Goal: Information Seeking & Learning: Learn about a topic

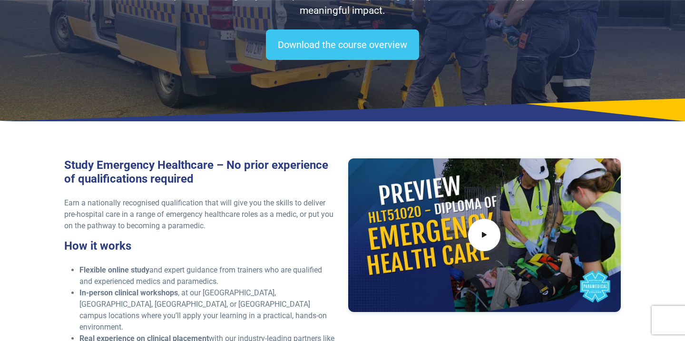
scroll to position [134, 0]
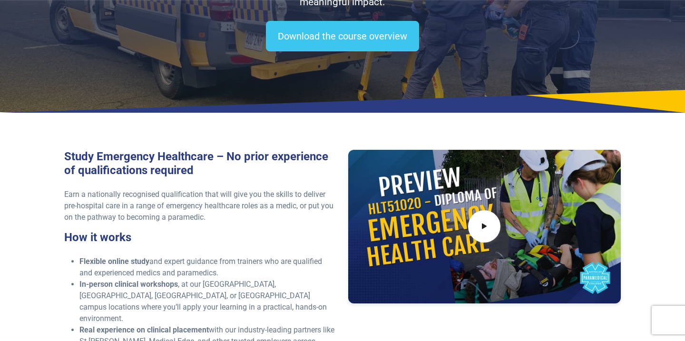
click at [443, 241] on div at bounding box center [484, 226] width 273 height 153
click at [491, 217] on span at bounding box center [485, 227] width 36 height 36
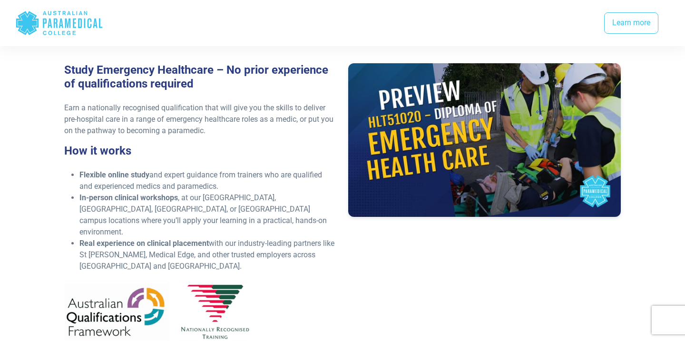
scroll to position [222, 0]
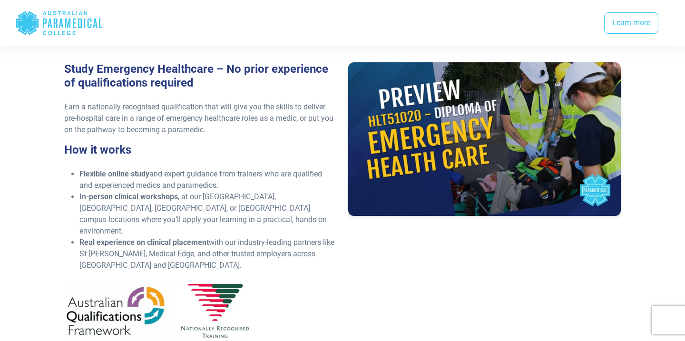
click at [295, 237] on li "Real experience on clinical placement with our industry-leading partners like S…" at bounding box center [207, 254] width 257 height 34
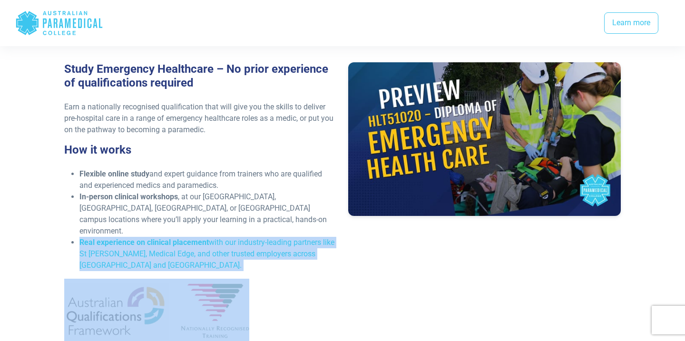
click at [295, 237] on li "Real experience on clinical placement with our industry-leading partners like S…" at bounding box center [207, 254] width 257 height 34
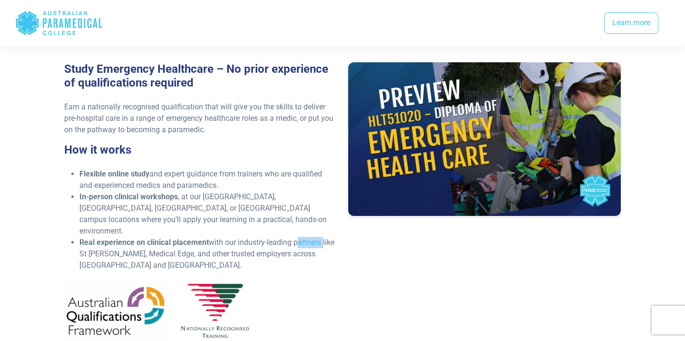
click at [295, 237] on li "Real experience on clinical placement with our industry-leading partners like S…" at bounding box center [207, 254] width 257 height 34
click at [295, 240] on li "Real experience on clinical placement with our industry-leading partners like S…" at bounding box center [207, 254] width 257 height 34
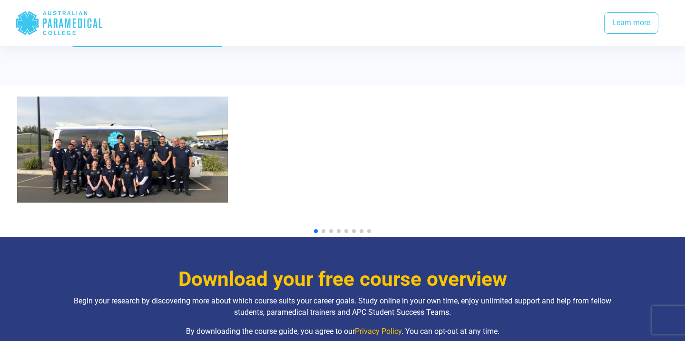
scroll to position [1014, 0]
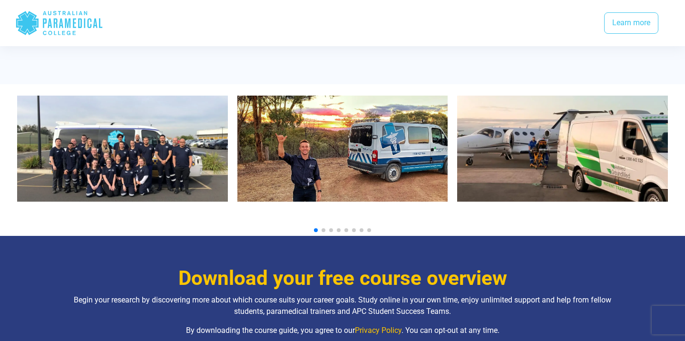
click at [208, 153] on img "1 / 10" at bounding box center [122, 149] width 211 height 106
click at [292, 162] on img "2 / 10" at bounding box center [342, 149] width 211 height 106
click at [321, 228] on div at bounding box center [342, 230] width 651 height 4
click at [323, 228] on span "Go to slide 2" at bounding box center [324, 230] width 4 height 4
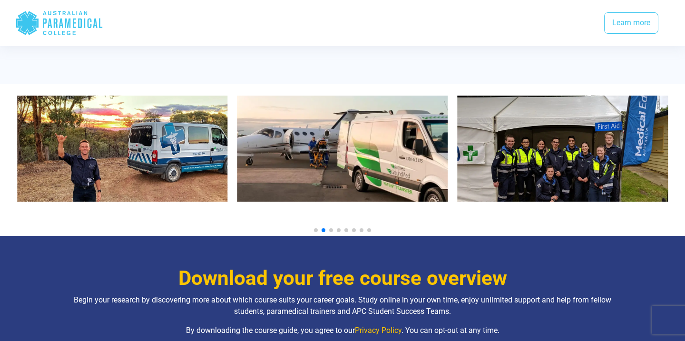
click at [330, 228] on span "Go to slide 3" at bounding box center [331, 230] width 4 height 4
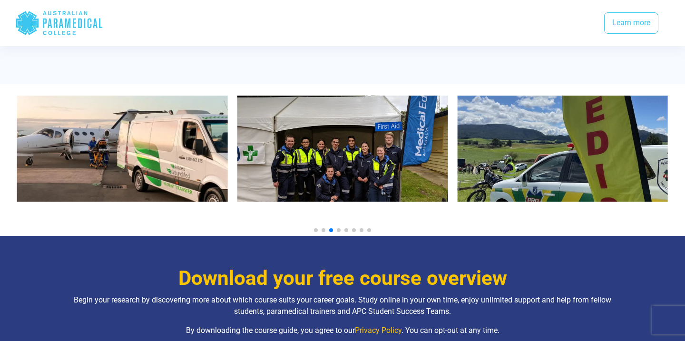
click at [339, 228] on span "Go to slide 4" at bounding box center [339, 230] width 4 height 4
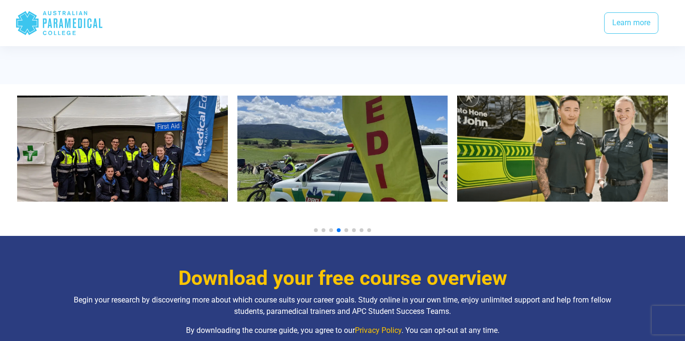
click at [345, 228] on span "Go to slide 5" at bounding box center [346, 230] width 4 height 4
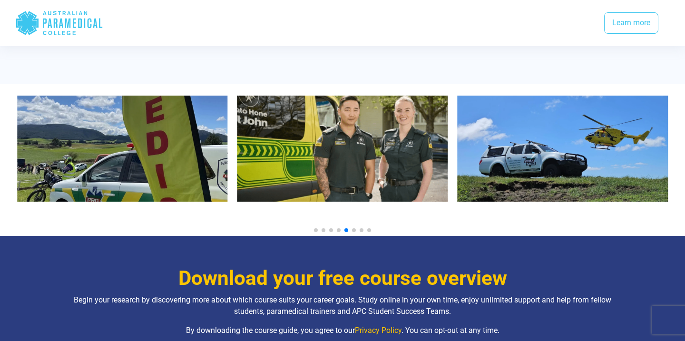
click at [355, 228] on div at bounding box center [342, 230] width 651 height 4
click at [353, 228] on span "Go to slide 6" at bounding box center [354, 230] width 4 height 4
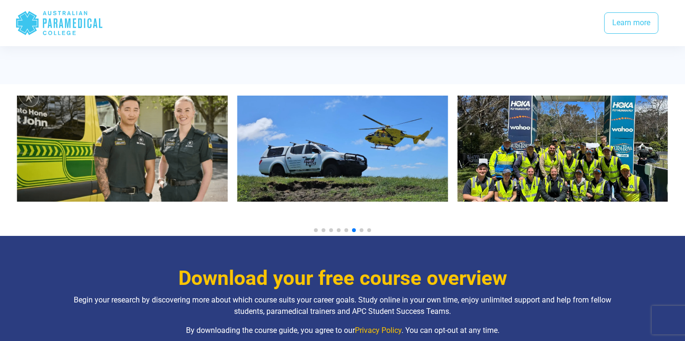
click at [360, 228] on span "Go to slide 7" at bounding box center [362, 230] width 4 height 4
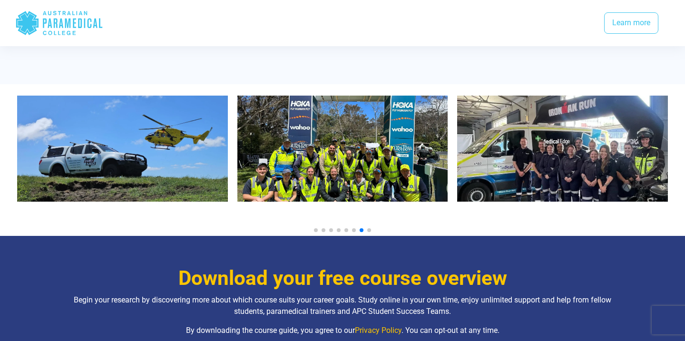
click at [371, 228] on span "Go to slide 8" at bounding box center [369, 230] width 4 height 4
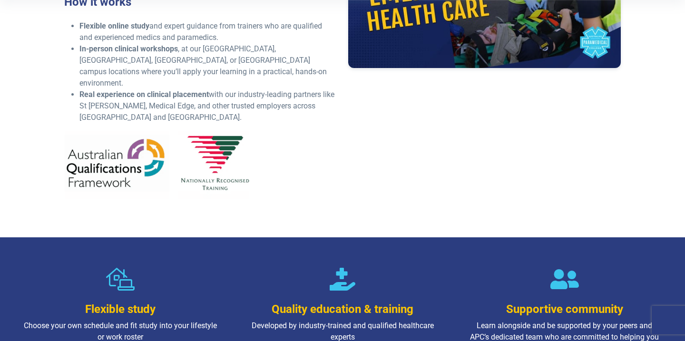
scroll to position [0, 0]
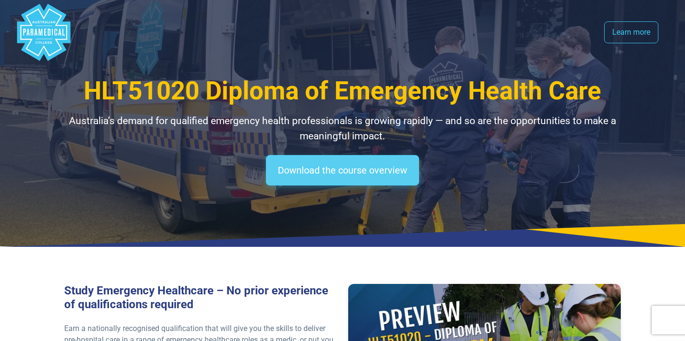
click at [366, 172] on link "Download the course overview" at bounding box center [342, 170] width 153 height 30
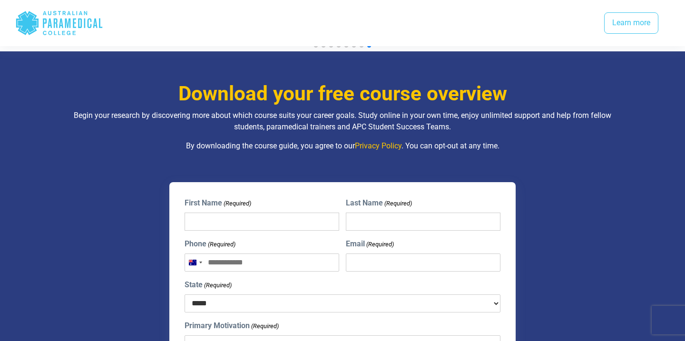
scroll to position [1195, 0]
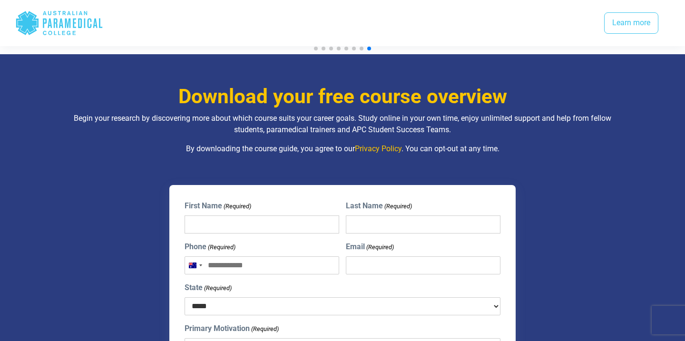
click at [294, 216] on input "First Name (Required)" at bounding box center [262, 225] width 155 height 18
type input "***"
type input "******"
type input "**********"
select select "***"
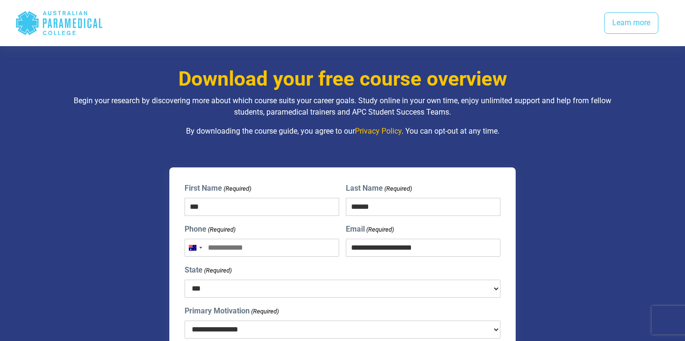
scroll to position [1214, 0]
click at [293, 239] on input "Phone (Required)" at bounding box center [262, 247] width 155 height 18
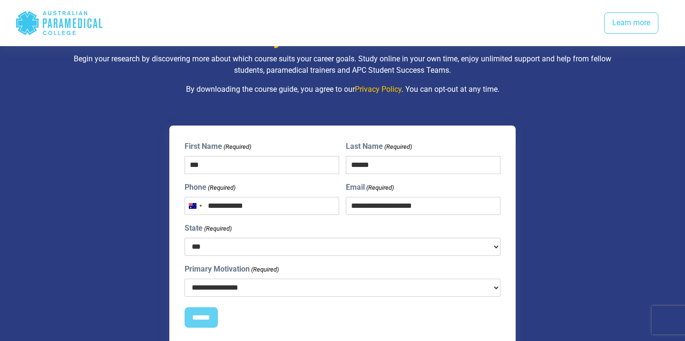
scroll to position [1256, 0]
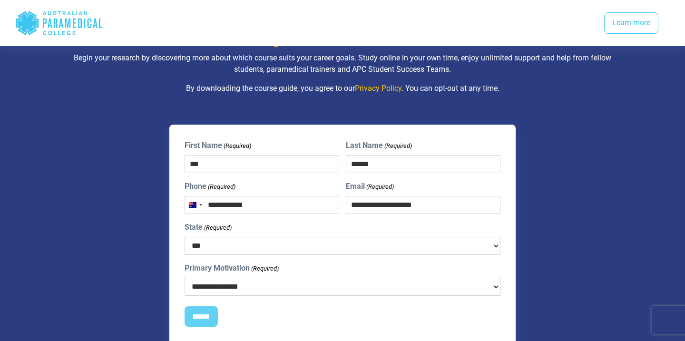
type input "**********"
click at [289, 278] on select "**********" at bounding box center [343, 287] width 316 height 18
select select "**********"
click at [185, 278] on select "**********" at bounding box center [343, 287] width 316 height 18
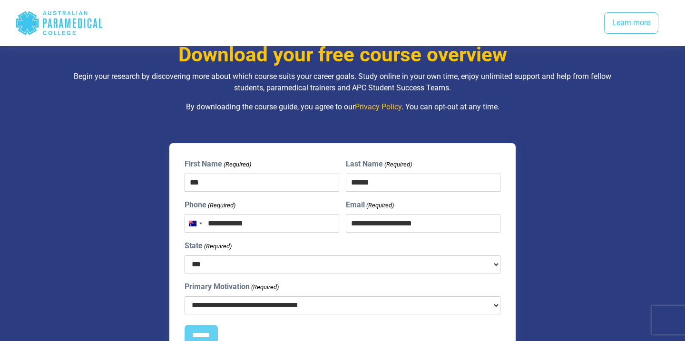
scroll to position [1247, 0]
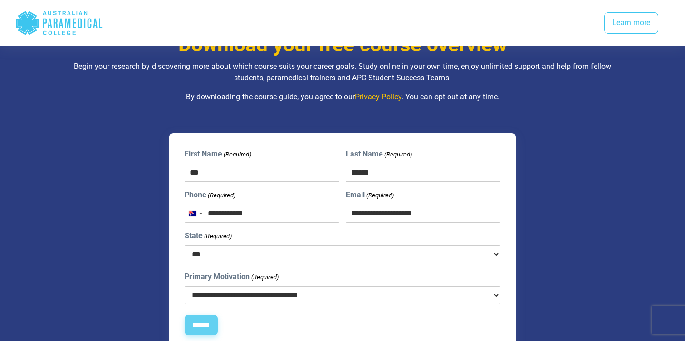
click at [218, 315] on input "******" at bounding box center [201, 325] width 33 height 21
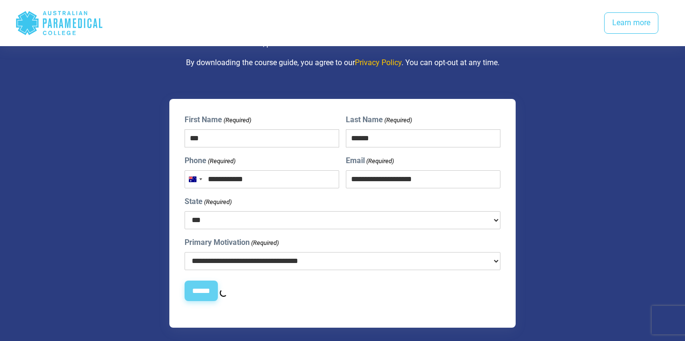
scroll to position [1283, 0]
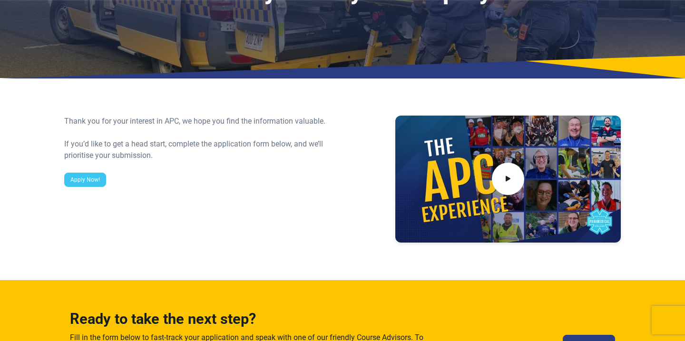
scroll to position [101, 0]
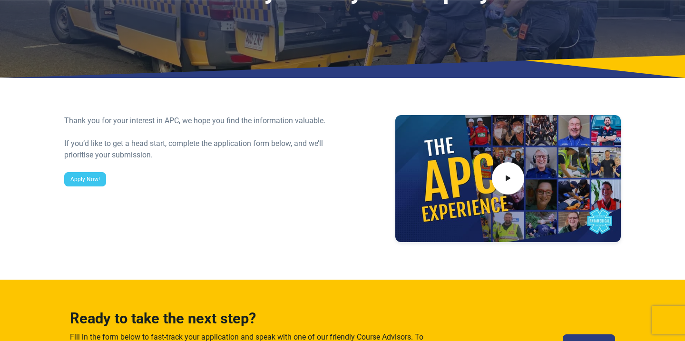
click at [422, 209] on div at bounding box center [507, 178] width 225 height 127
click at [505, 173] on icon at bounding box center [508, 179] width 10 height 16
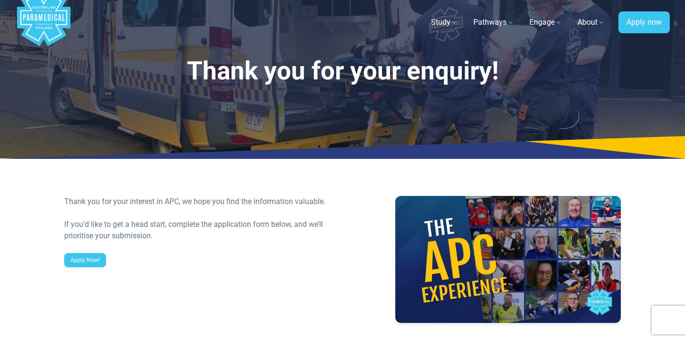
scroll to position [0, 0]
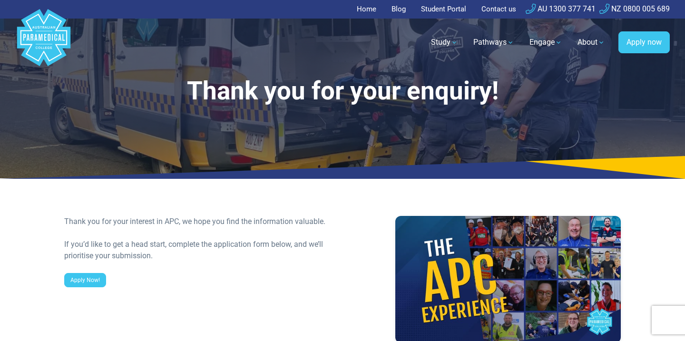
click at [366, 9] on link "Home" at bounding box center [369, 9] width 25 height 19
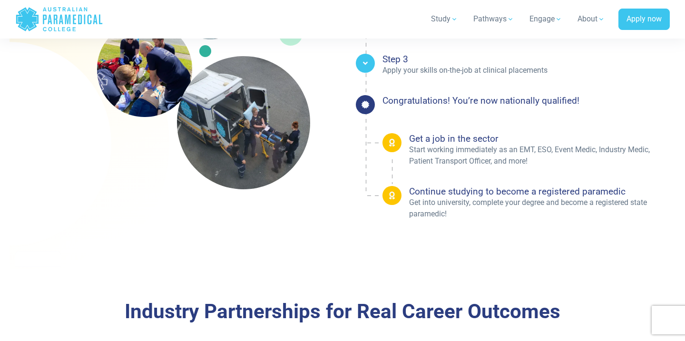
scroll to position [1597, 0]
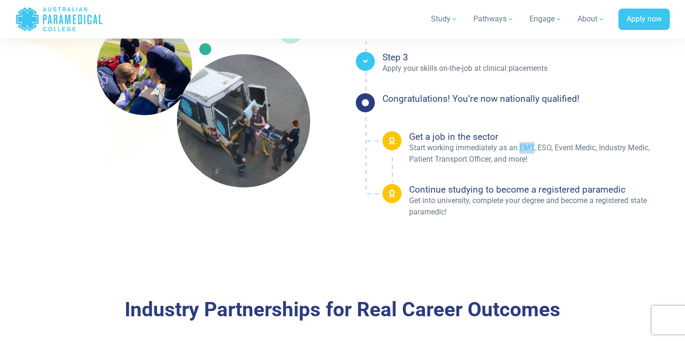
drag, startPoint x: 520, startPoint y: 145, endPoint x: 533, endPoint y: 143, distance: 13.4
click at [533, 143] on p "Start working immediately as an EMT, ESO, Event Medic, Industry Medic, Patient …" at bounding box center [539, 153] width 261 height 23
copy p "EMT"
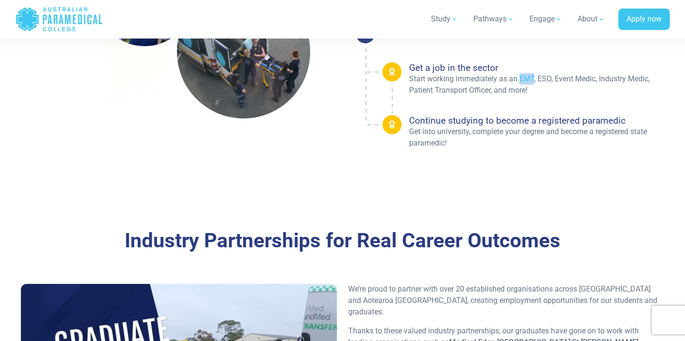
scroll to position [1667, 0]
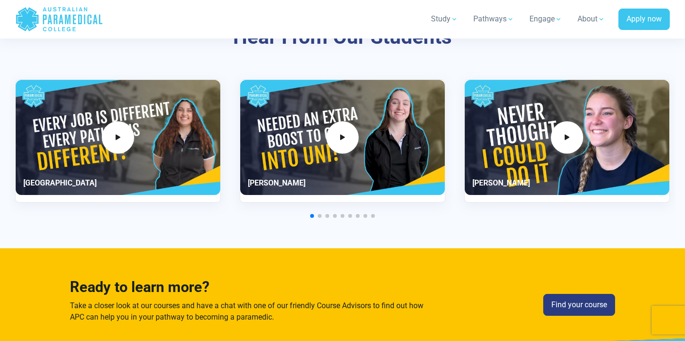
scroll to position [2293, 0]
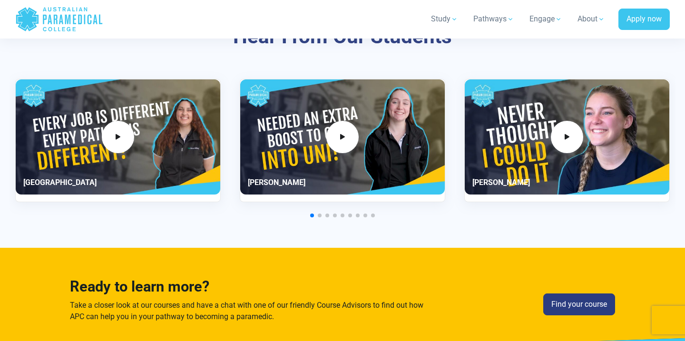
click at [195, 164] on div "1 / 11" at bounding box center [118, 136] width 205 height 115
click at [128, 138] on span "1 / 11" at bounding box center [118, 137] width 36 height 36
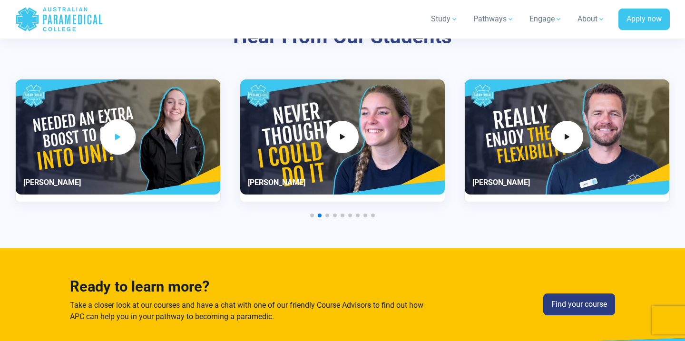
click at [122, 129] on icon "2 / 11" at bounding box center [118, 137] width 10 height 16
click at [207, 134] on div "2 / 11" at bounding box center [118, 136] width 205 height 115
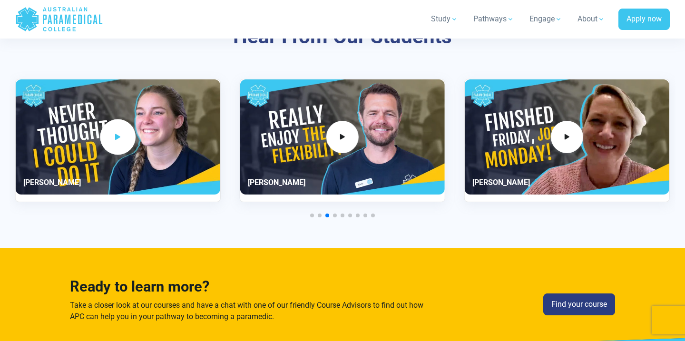
click at [123, 131] on span "3 / 11" at bounding box center [118, 137] width 36 height 36
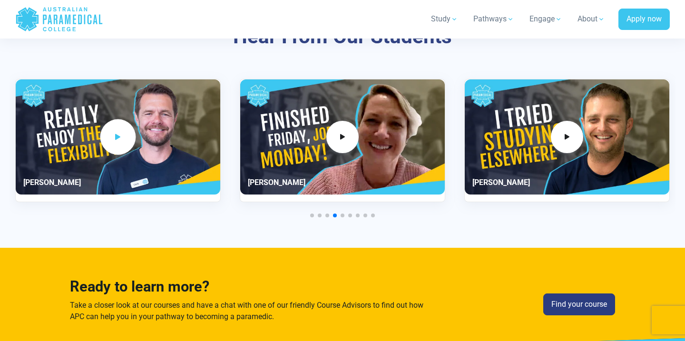
click at [123, 131] on span "4 / 11" at bounding box center [118, 137] width 36 height 36
click at [373, 157] on div "5 / 11" at bounding box center [342, 136] width 205 height 115
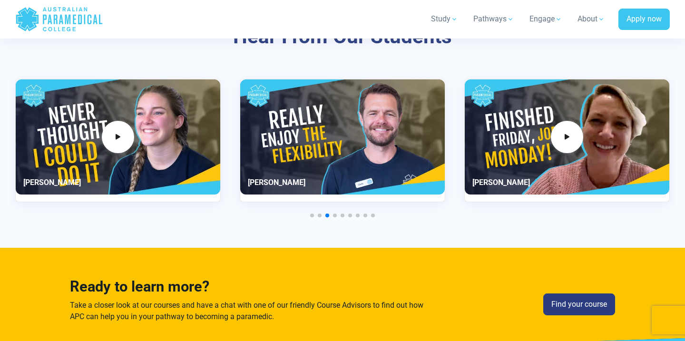
click at [176, 158] on div "3 / 11" at bounding box center [118, 136] width 205 height 115
click at [111, 143] on span "3 / 11" at bounding box center [118, 137] width 36 height 36
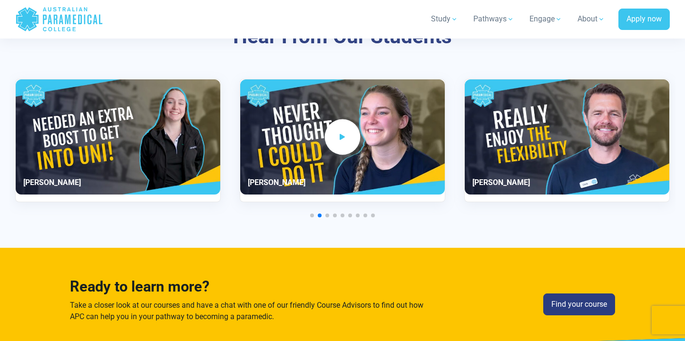
click at [340, 131] on icon "3 / 11" at bounding box center [342, 137] width 10 height 16
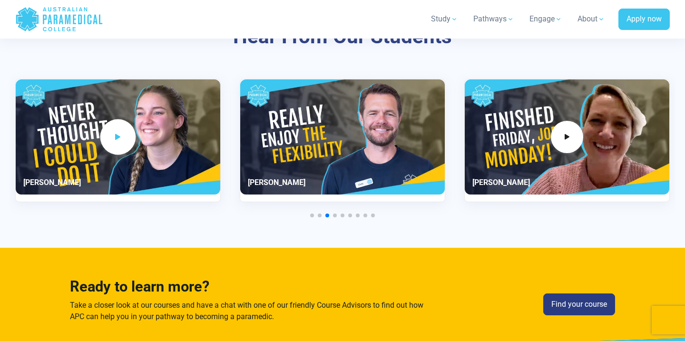
click at [117, 147] on span "3 / 11" at bounding box center [118, 137] width 36 height 36
click at [4, 153] on section "Hear From Our Students Paris" at bounding box center [342, 121] width 685 height 254
click at [7, 140] on section "Hear From Our Students Paris" at bounding box center [342, 121] width 685 height 254
click at [605, 143] on div "5 / 11" at bounding box center [567, 136] width 205 height 115
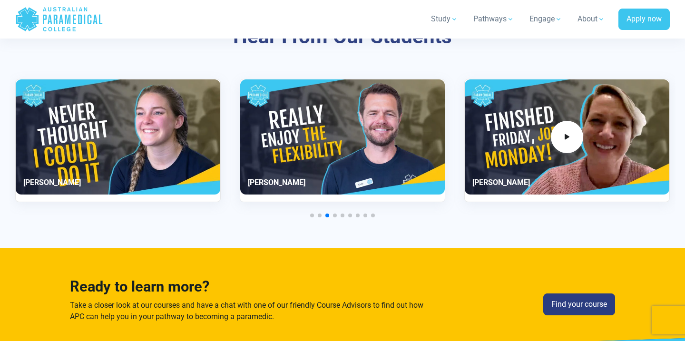
click at [679, 143] on section "Hear From Our Students Paris" at bounding box center [342, 121] width 685 height 254
click at [319, 216] on span "Go to slide 2" at bounding box center [320, 216] width 4 height 4
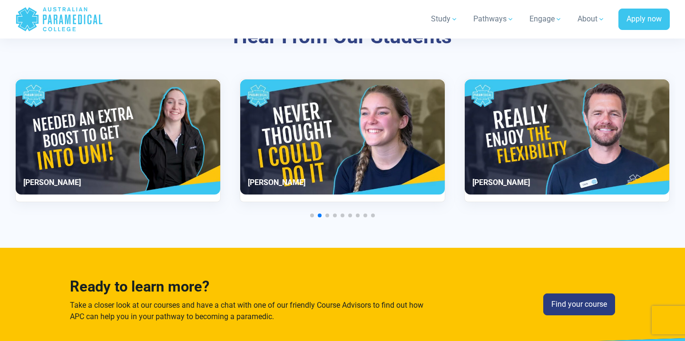
click at [106, 145] on div "2 / 11" at bounding box center [118, 136] width 205 height 115
click at [311, 215] on span "Go to slide 1" at bounding box center [312, 216] width 4 height 4
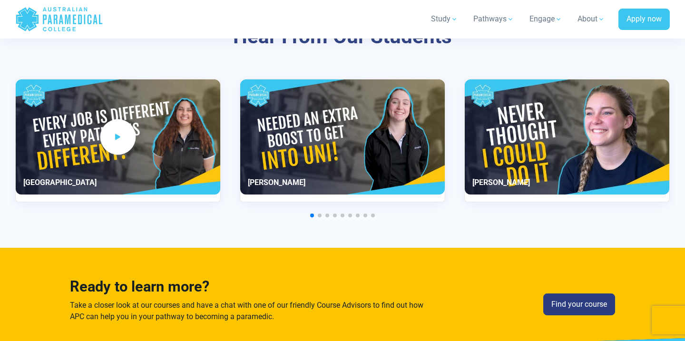
click at [103, 124] on link "1 / 11" at bounding box center [118, 137] width 32 height 32
click at [334, 214] on span "Go to slide 4" at bounding box center [335, 216] width 4 height 4
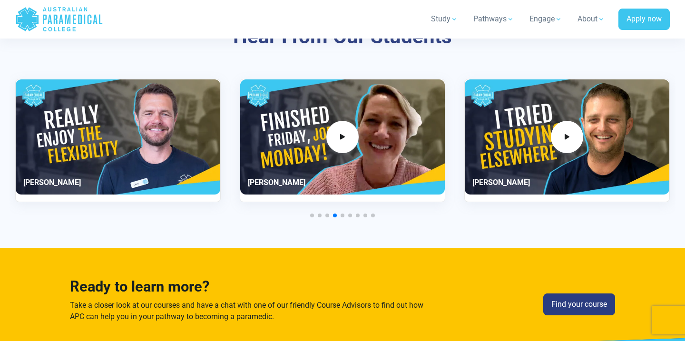
click at [342, 215] on span "Go to slide 5" at bounding box center [343, 216] width 4 height 4
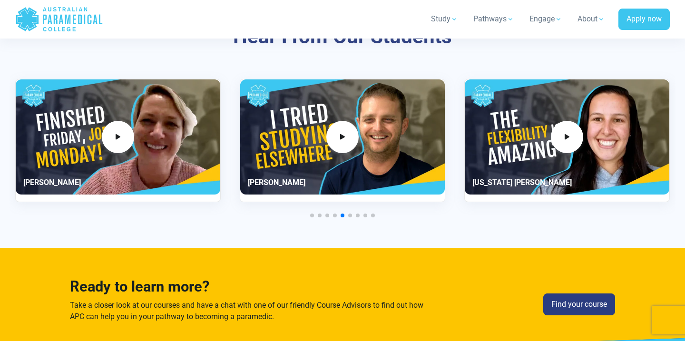
click at [349, 215] on span "Go to slide 6" at bounding box center [350, 216] width 4 height 4
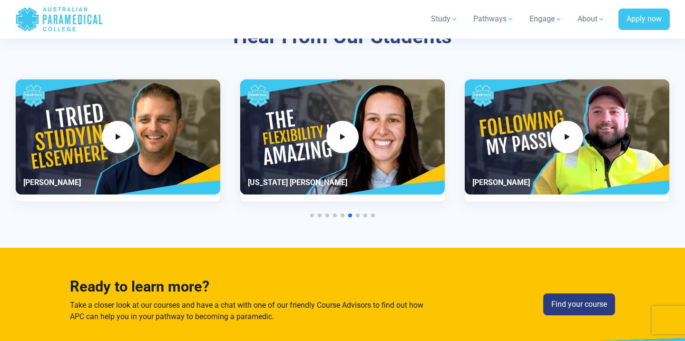
click at [359, 215] on span "Go to slide 7" at bounding box center [358, 216] width 4 height 4
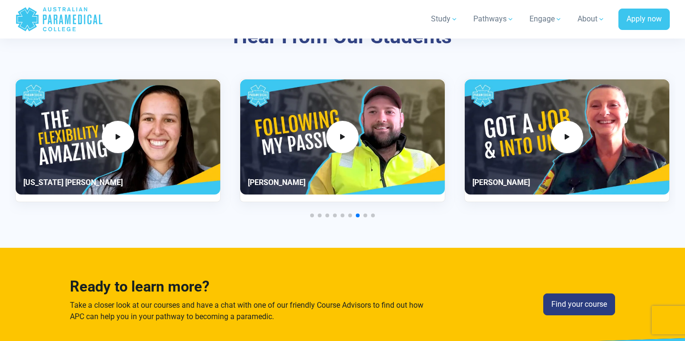
click at [365, 214] on span "Go to slide 8" at bounding box center [365, 216] width 4 height 4
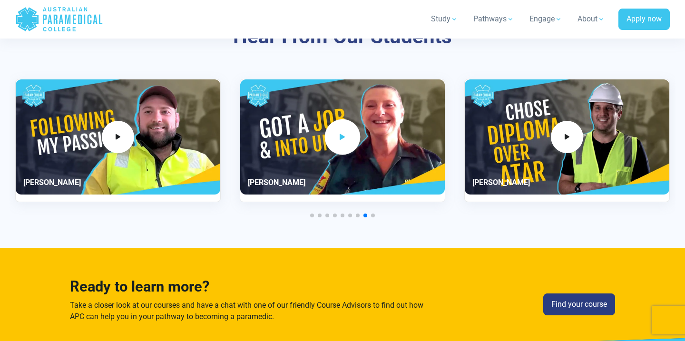
click at [328, 140] on span "9 / 11" at bounding box center [343, 137] width 36 height 36
click at [115, 141] on icon "8 / 11" at bounding box center [118, 137] width 10 height 16
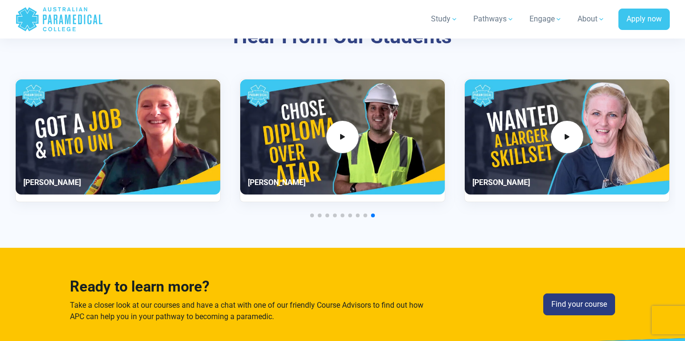
click at [366, 215] on span "Go to slide 8" at bounding box center [365, 216] width 4 height 4
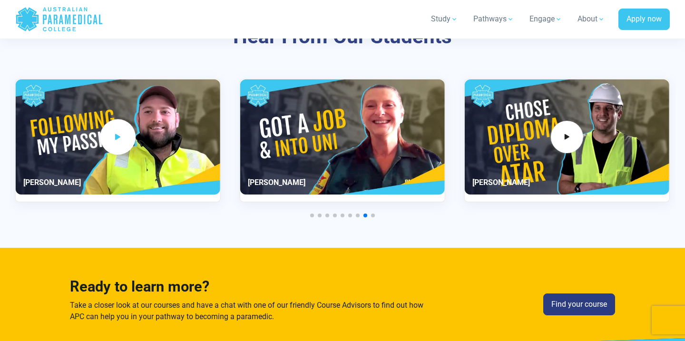
click at [113, 132] on icon "8 / 11" at bounding box center [118, 137] width 10 height 16
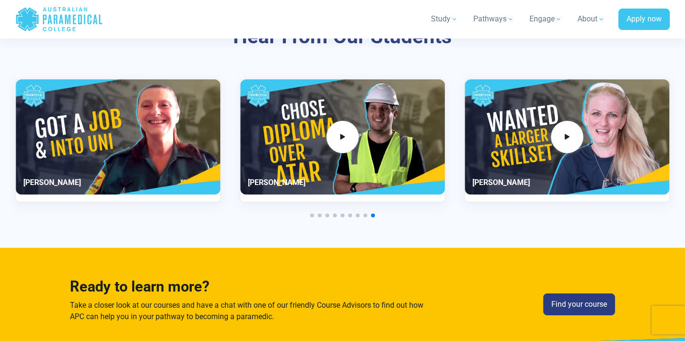
click at [565, 119] on div "11 / 11" at bounding box center [567, 136] width 205 height 115
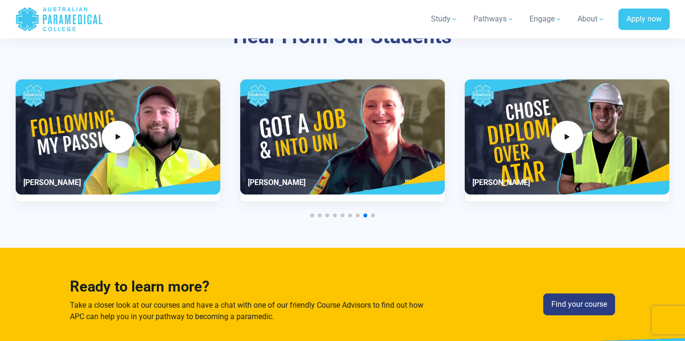
click at [474, 215] on div at bounding box center [342, 216] width 655 height 4
click at [371, 217] on div "Hear From Our Students Paris" at bounding box center [343, 121] width 666 height 254
click at [373, 215] on span "Go to slide 9" at bounding box center [373, 216] width 4 height 4
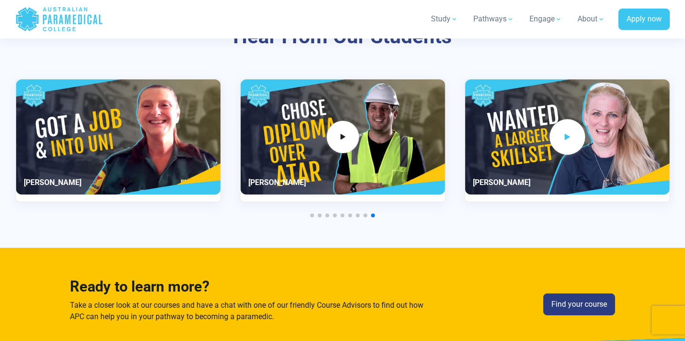
click at [578, 133] on span "11 / 11" at bounding box center [567, 137] width 36 height 36
click at [577, 133] on span "11 / 11" at bounding box center [567, 137] width 36 height 36
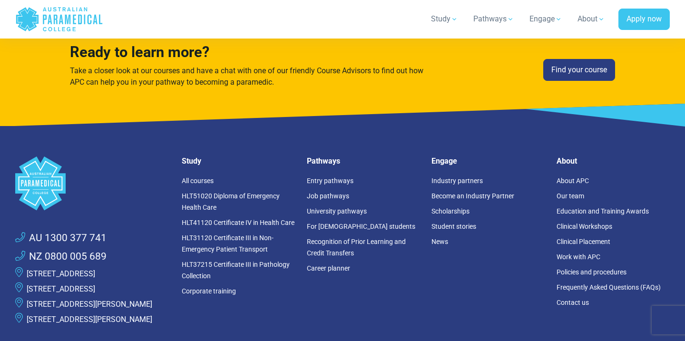
scroll to position [2528, 0]
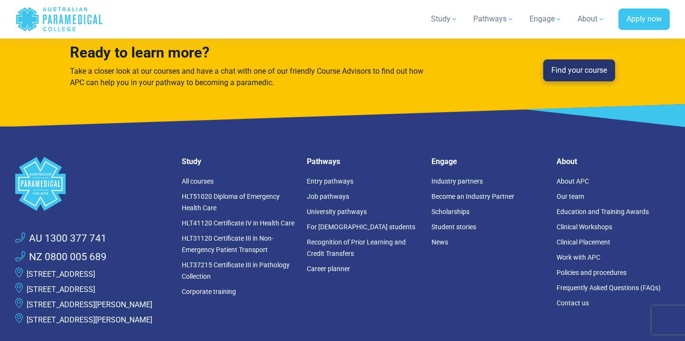
click at [578, 73] on link "Find your course" at bounding box center [579, 70] width 72 height 22
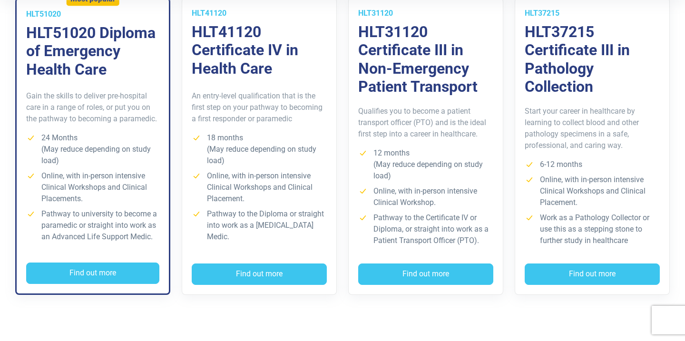
scroll to position [308, 0]
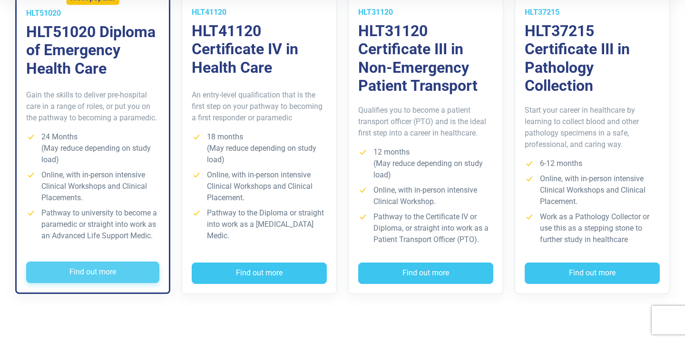
click at [135, 269] on button "Find out more" at bounding box center [92, 273] width 133 height 22
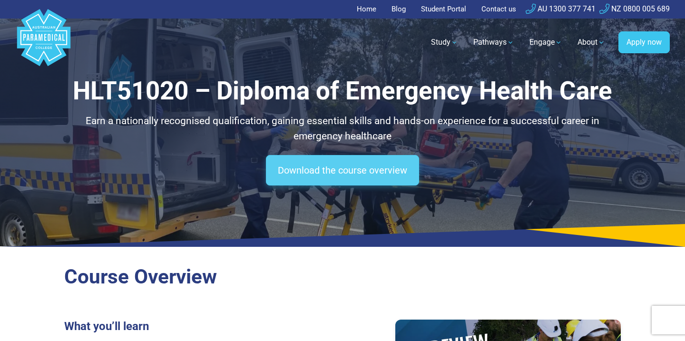
click at [302, 180] on link "Download the course overview" at bounding box center [342, 170] width 153 height 30
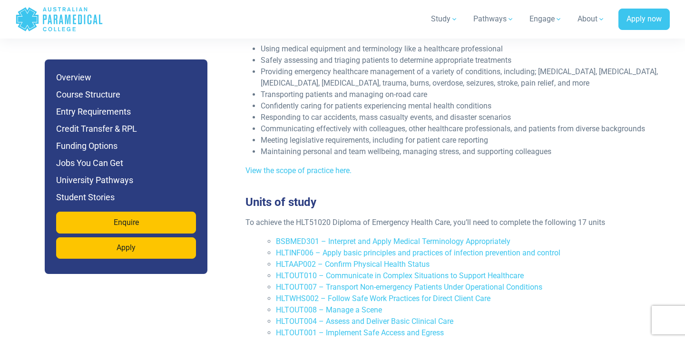
scroll to position [1924, 0]
click at [344, 166] on link "View the scope of practice here." at bounding box center [298, 170] width 106 height 9
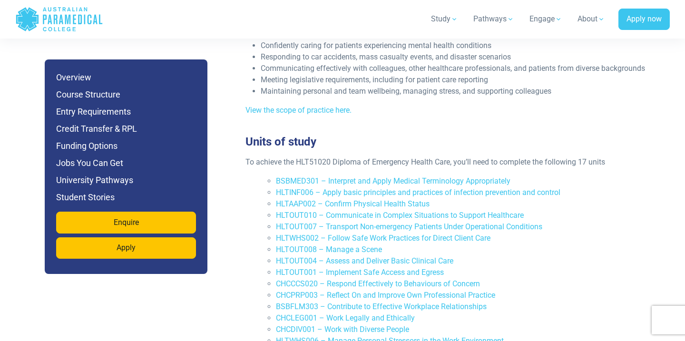
scroll to position [1987, 0]
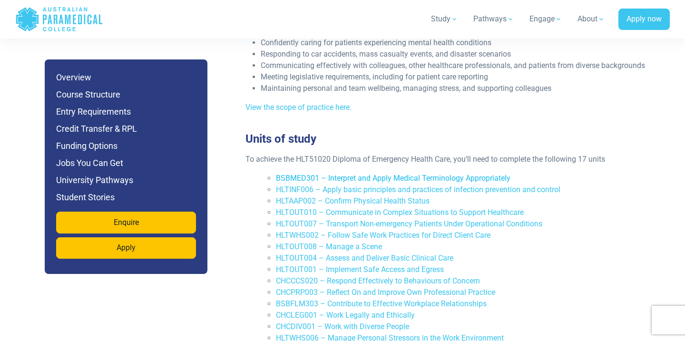
click at [326, 174] on link "BSBMED301 – Interpret and Apply Medical Terminology Appropriately" at bounding box center [393, 178] width 235 height 9
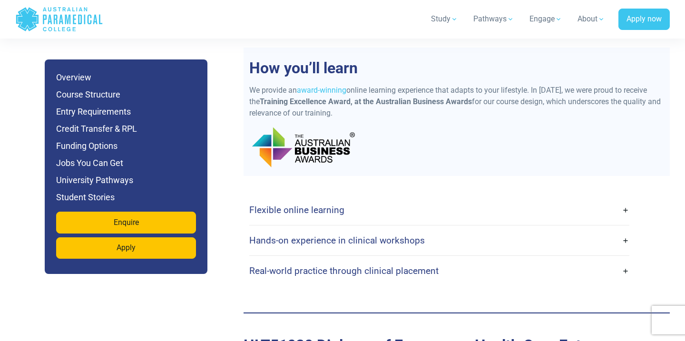
scroll to position [2327, 0]
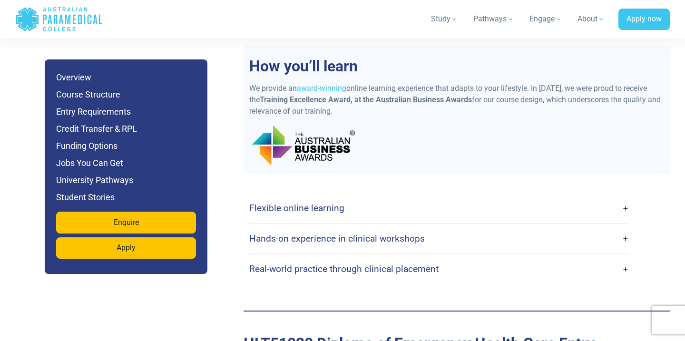
click at [378, 197] on link "Flexible online learning" at bounding box center [439, 208] width 380 height 22
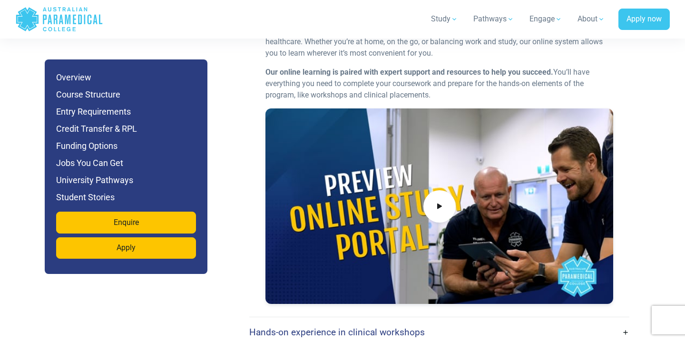
scroll to position [2578, 0]
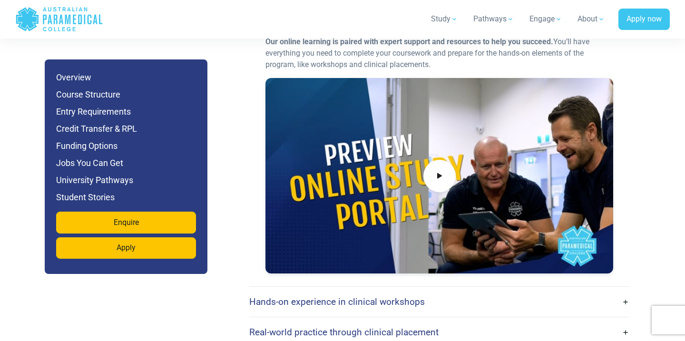
click at [395, 171] on div at bounding box center [439, 176] width 348 height 196
click at [437, 168] on icon at bounding box center [439, 176] width 10 height 16
click at [642, 152] on div "Flexible online learning With our flexible online platform, you can complete yo…" at bounding box center [456, 144] width 415 height 406
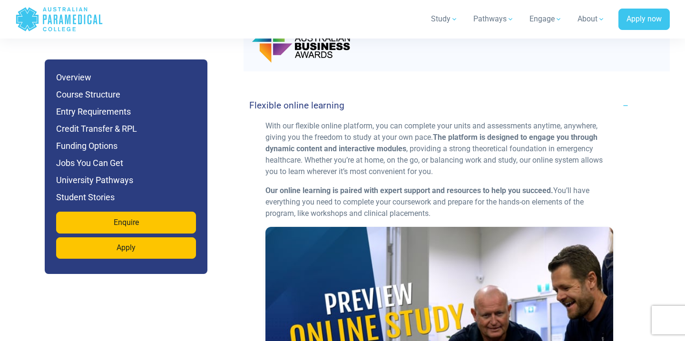
scroll to position [2423, 0]
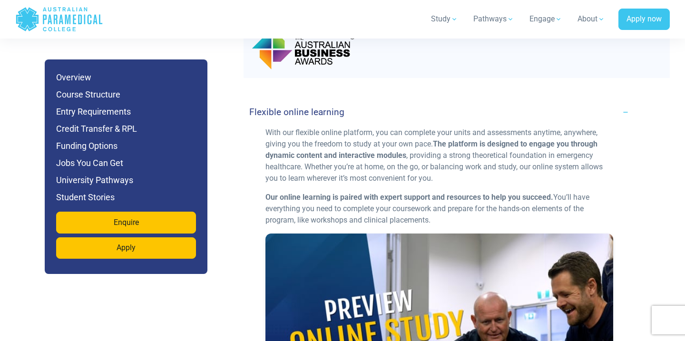
click at [576, 101] on link "Flexible online learning" at bounding box center [439, 112] width 380 height 22
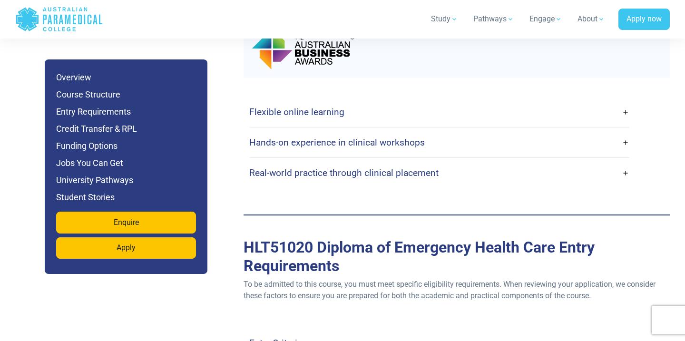
scroll to position [2427, 0]
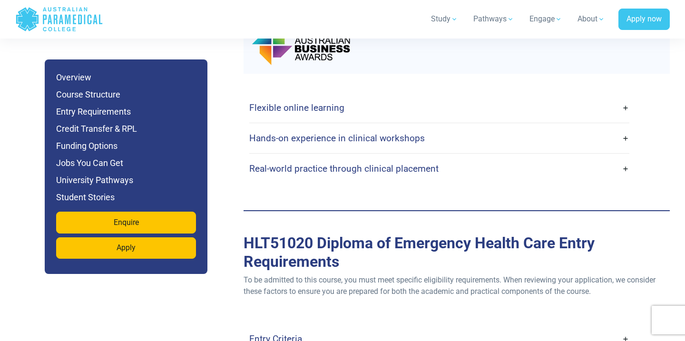
click at [565, 127] on link "Hands-on experience in clinical workshops" at bounding box center [439, 138] width 380 height 22
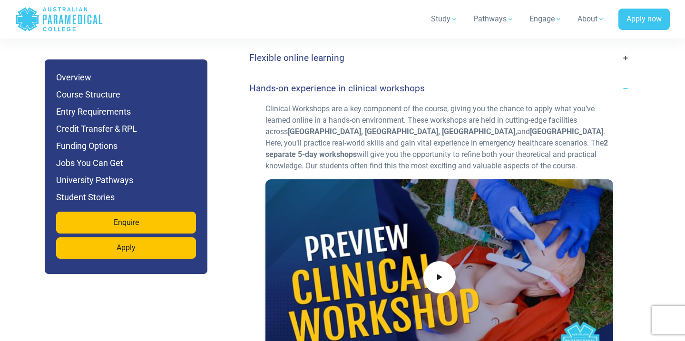
scroll to position [2479, 0]
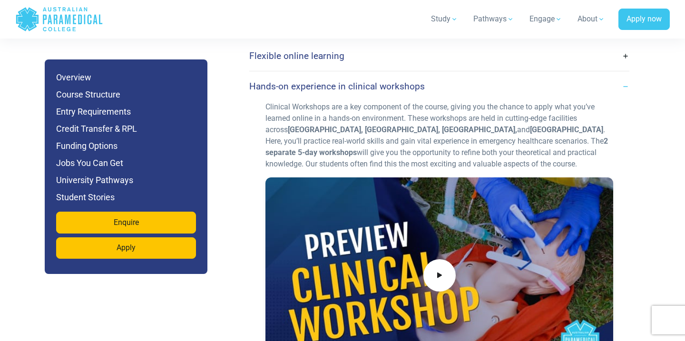
click at [497, 180] on div at bounding box center [439, 275] width 348 height 196
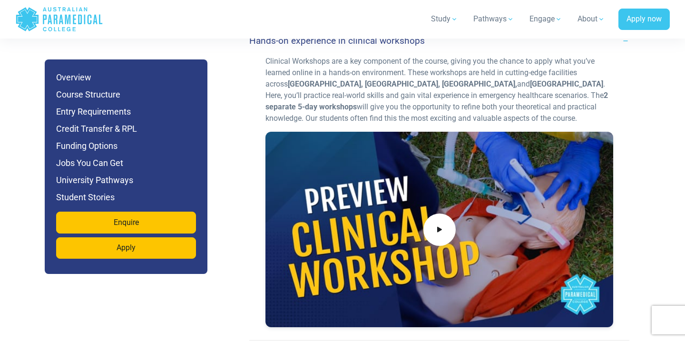
scroll to position [2533, 0]
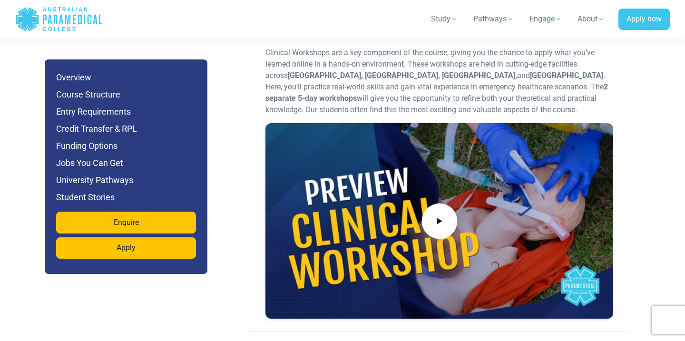
click at [450, 204] on span at bounding box center [439, 222] width 36 height 36
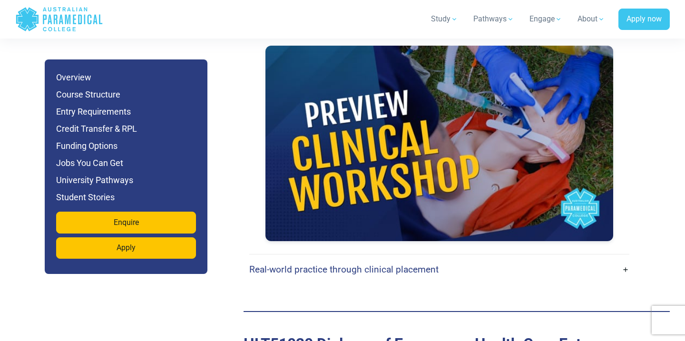
scroll to position [2600, 0]
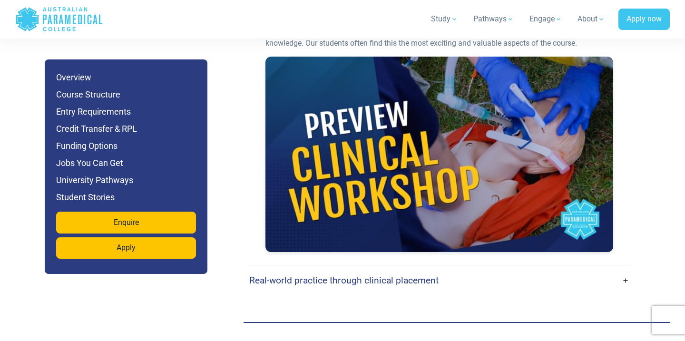
click at [656, 132] on div "Flexible online learning With our flexible online platform, you can complete yo…" at bounding box center [456, 107] width 415 height 375
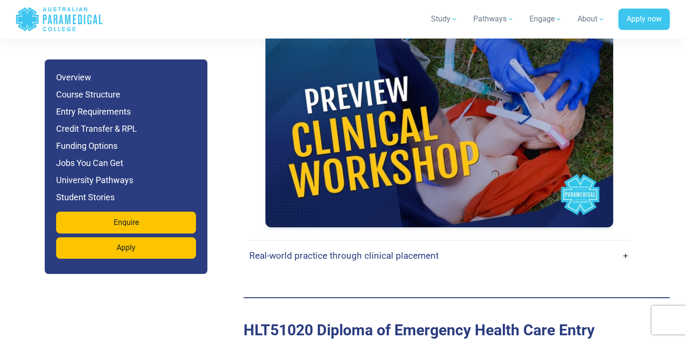
scroll to position [2681, 0]
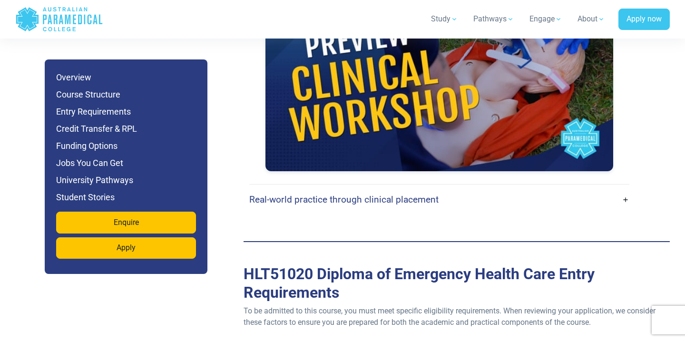
click at [542, 188] on link "Real-world practice through clinical placement" at bounding box center [439, 199] width 380 height 22
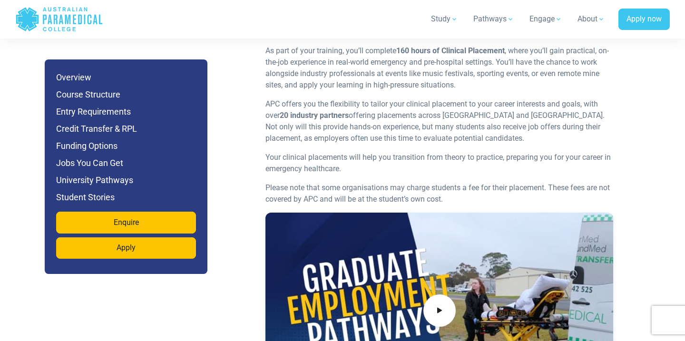
scroll to position [2853, 0]
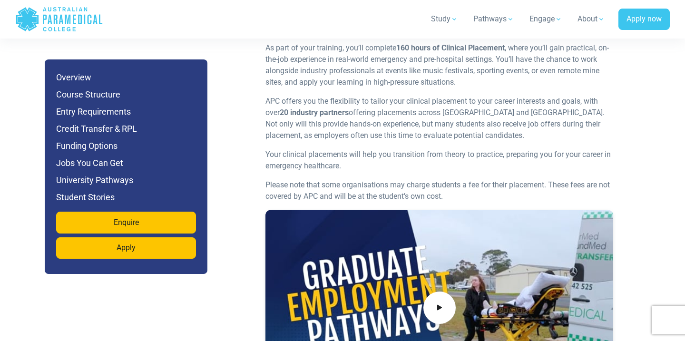
click at [481, 256] on div at bounding box center [439, 308] width 348 height 196
click at [449, 290] on span at bounding box center [439, 308] width 36 height 36
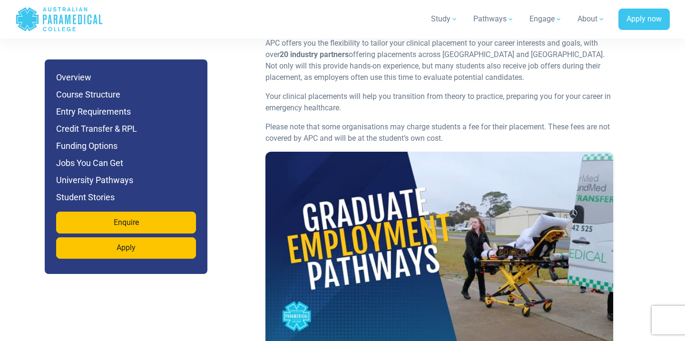
scroll to position [2938, 0]
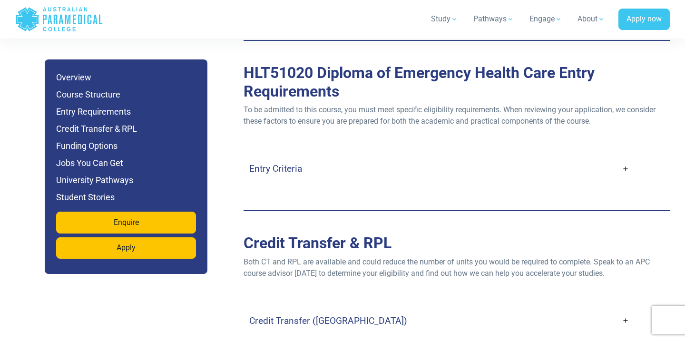
scroll to position [3259, 0]
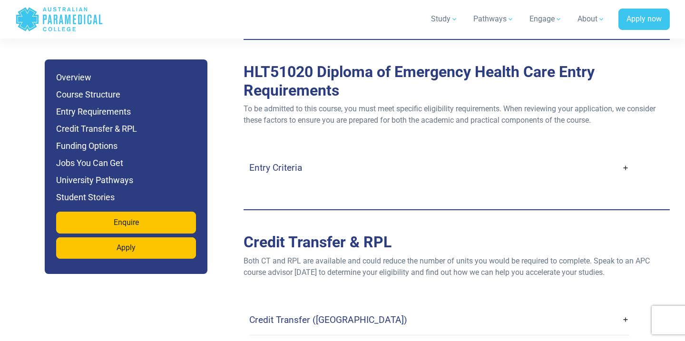
click at [476, 157] on link "Entry Criteria" at bounding box center [439, 168] width 380 height 22
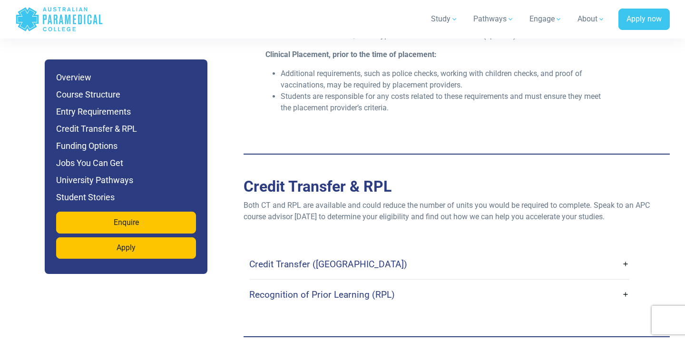
scroll to position [3677, 0]
click at [461, 254] on link "Credit Transfer (CT)" at bounding box center [439, 265] width 380 height 22
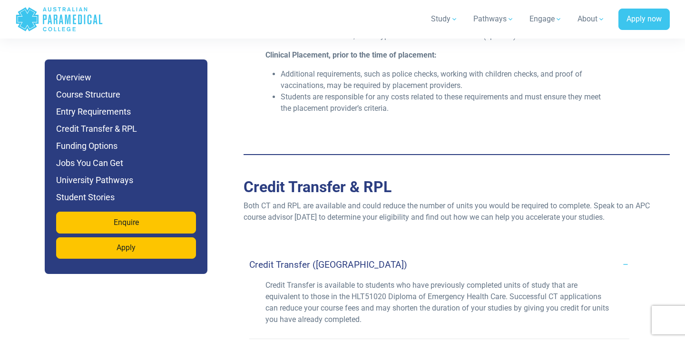
click at [461, 254] on link "Credit Transfer (CT)" at bounding box center [439, 265] width 380 height 22
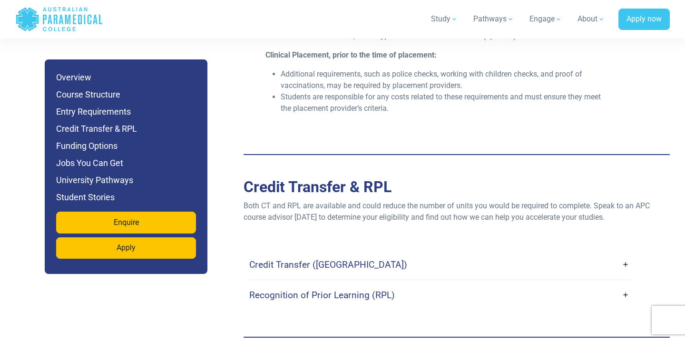
click at [459, 284] on link "Recognition of Prior Learning (RPL)" at bounding box center [439, 295] width 380 height 22
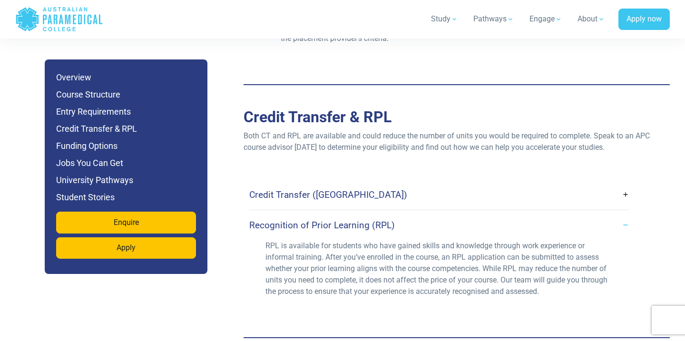
scroll to position [3754, 0]
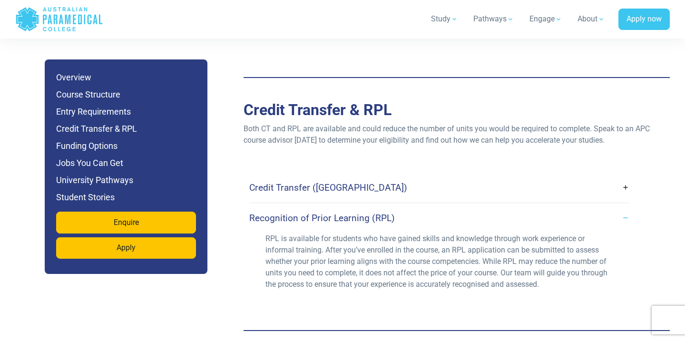
click at [451, 207] on link "Recognition of Prior Learning (RPL)" at bounding box center [439, 218] width 380 height 22
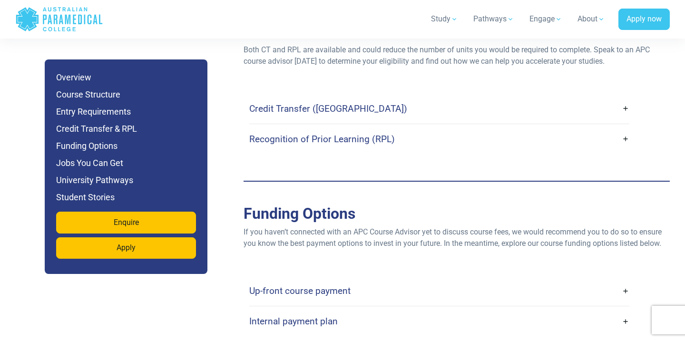
scroll to position [3835, 0]
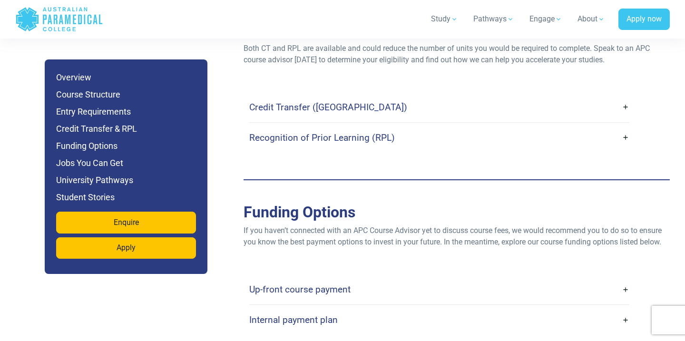
click at [451, 278] on link "Up-front course payment" at bounding box center [439, 289] width 380 height 22
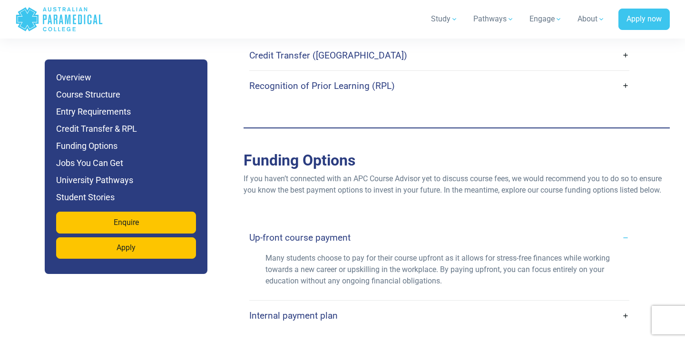
scroll to position [3887, 0]
click at [449, 226] on link "Up-front course payment" at bounding box center [439, 237] width 380 height 22
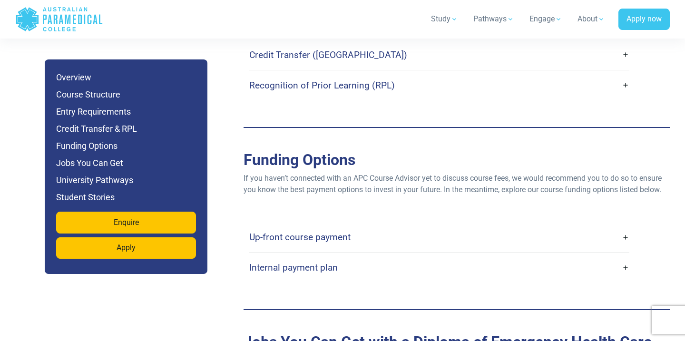
click at [448, 256] on link "Internal payment plan" at bounding box center [439, 267] width 380 height 22
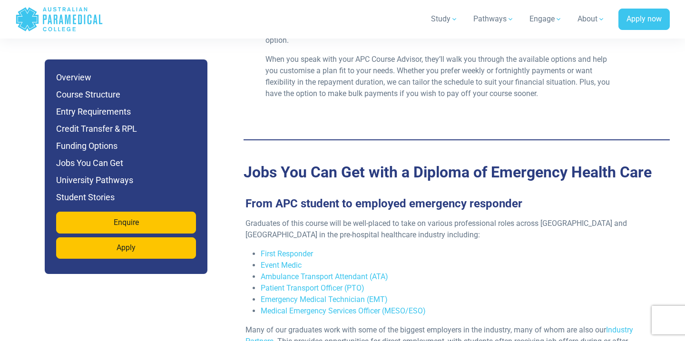
scroll to position [4150, 0]
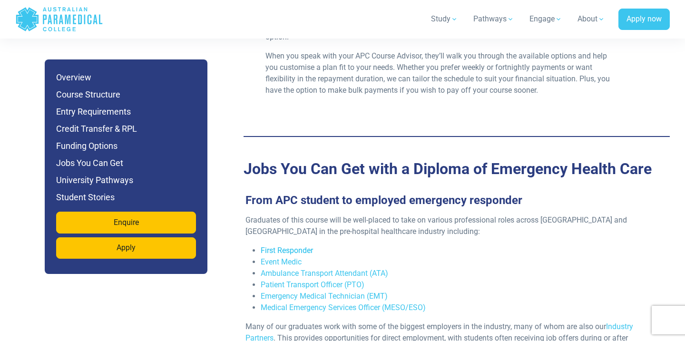
click at [303, 246] on link "First Responder" at bounding box center [287, 250] width 52 height 9
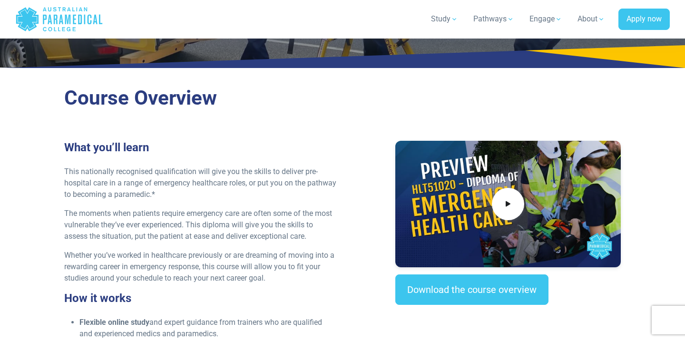
scroll to position [0, 0]
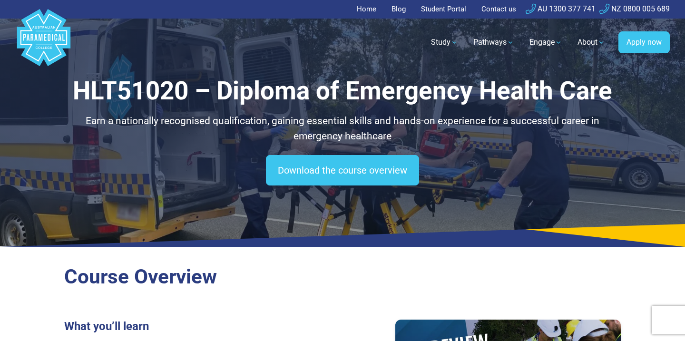
click at [343, 89] on h1 "HLT51020 – Diploma of Emergency Health Care" at bounding box center [342, 91] width 557 height 30
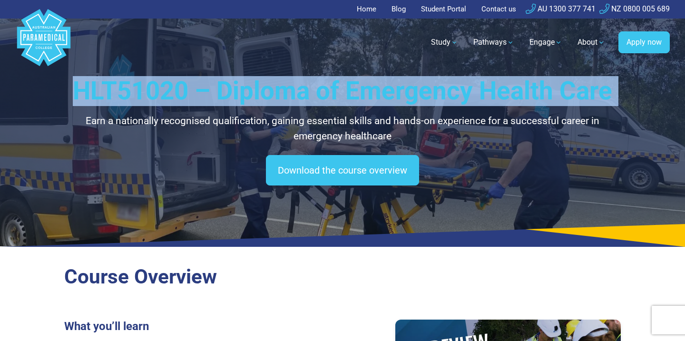
click at [343, 89] on h1 "HLT51020 – Diploma of Emergency Health Care" at bounding box center [342, 91] width 557 height 30
copy div "HLT51020 – Diploma of Emergency Health Care"
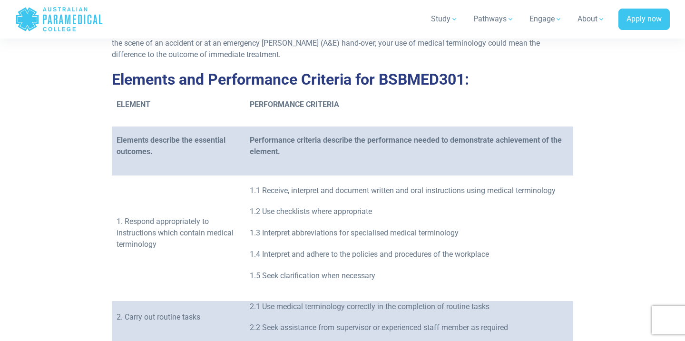
scroll to position [391, 0]
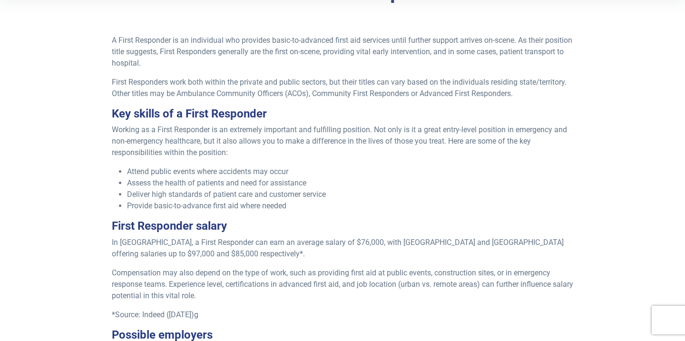
scroll to position [308, 0]
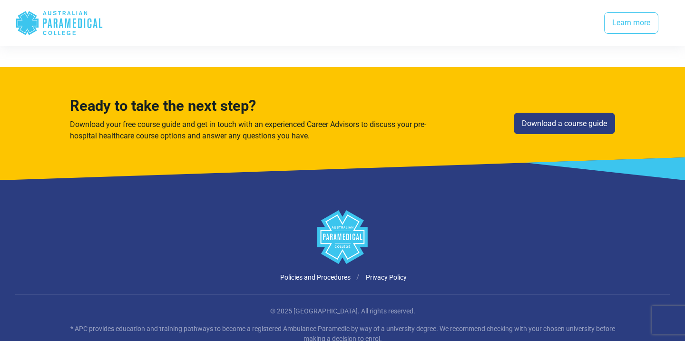
scroll to position [2475, 0]
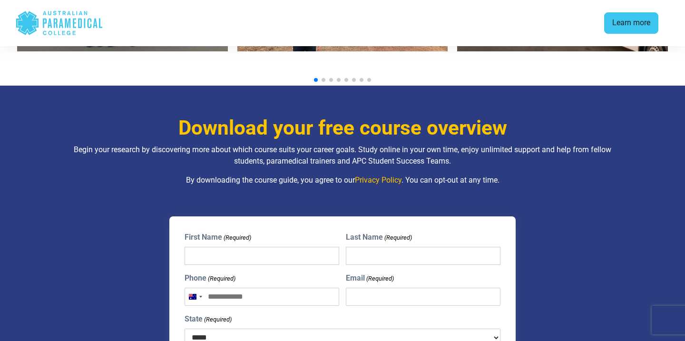
click at [623, 30] on link "Learn more" at bounding box center [631, 23] width 54 height 22
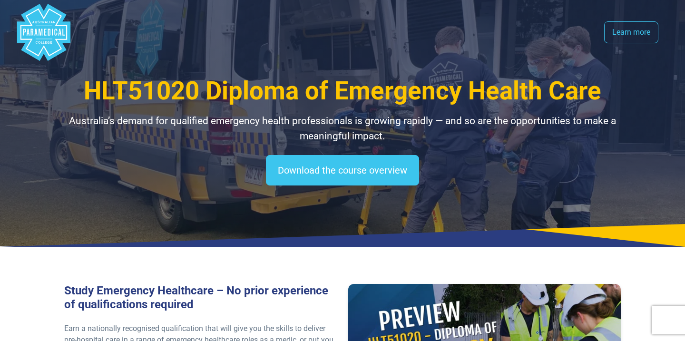
scroll to position [1164, 0]
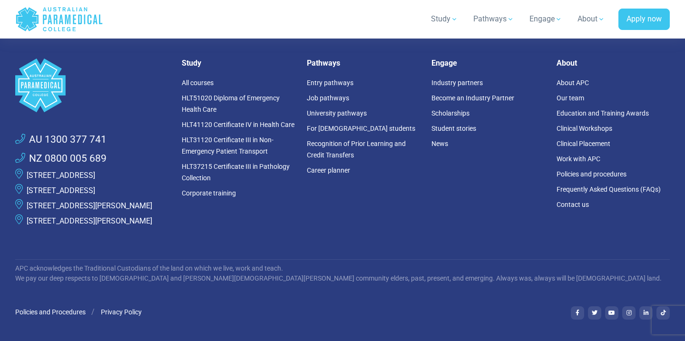
scroll to position [706, 0]
